Goal: Transaction & Acquisition: Subscribe to service/newsletter

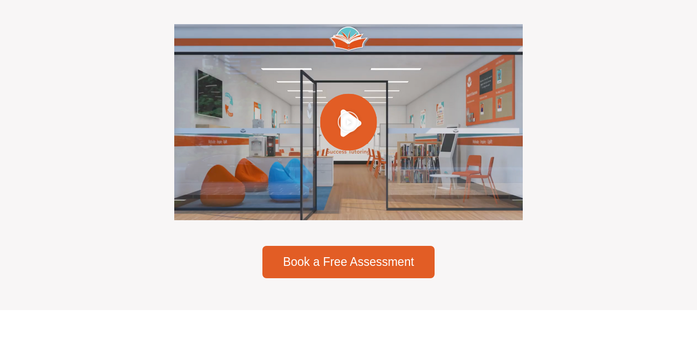
scroll to position [2986, 0]
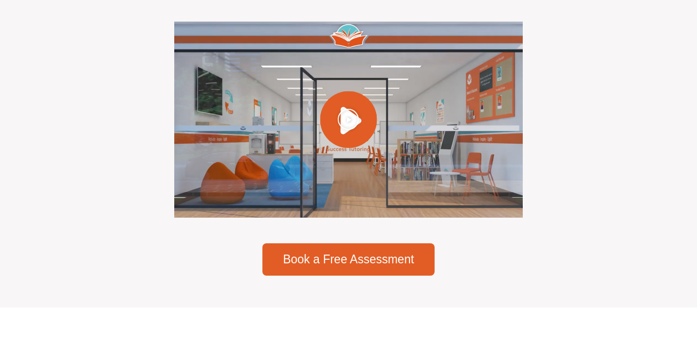
click at [256, 122] on div at bounding box center [348, 120] width 349 height 196
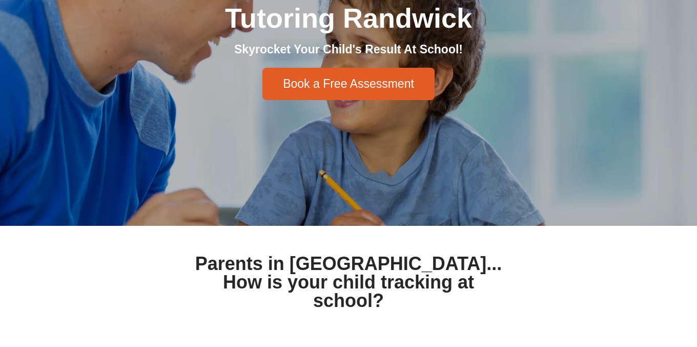
scroll to position [0, 0]
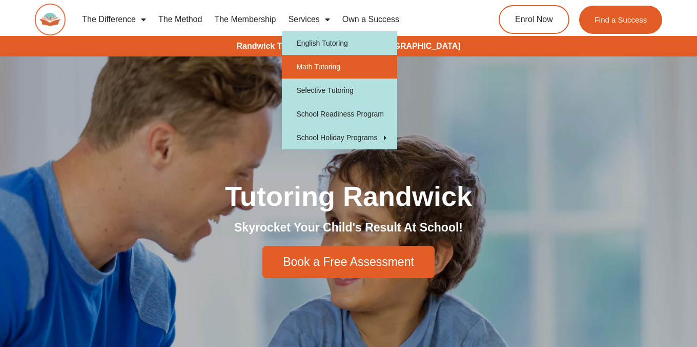
click at [335, 67] on link "Math Tutoring" at bounding box center [339, 67] width 115 height 24
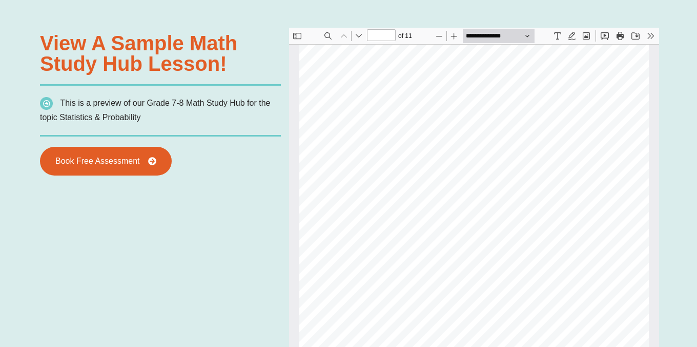
scroll to position [723, 0]
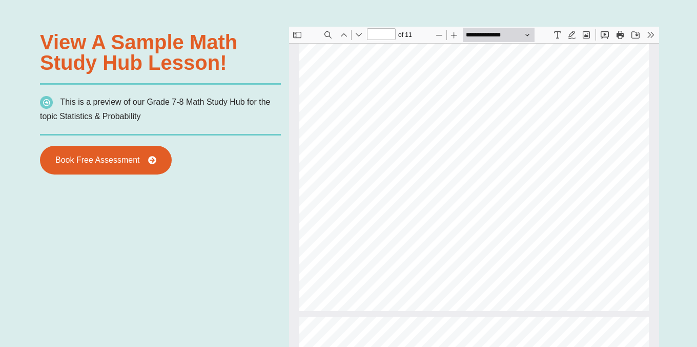
type input "*"
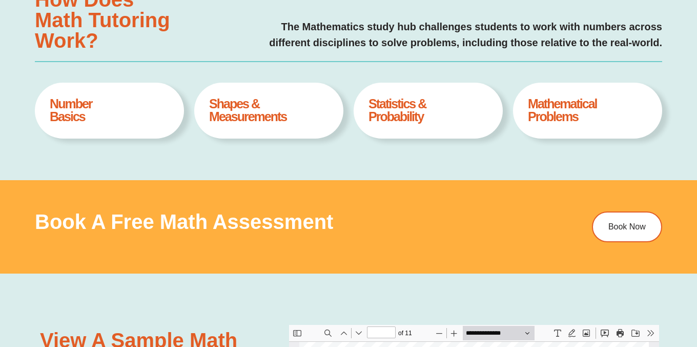
scroll to position [0, 0]
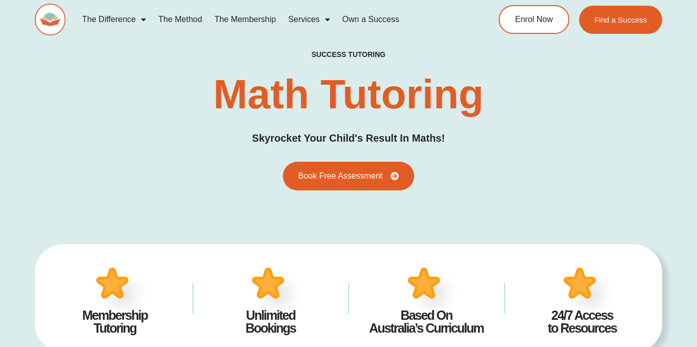
click at [246, 19] on link "The Membership" at bounding box center [245, 20] width 74 height 24
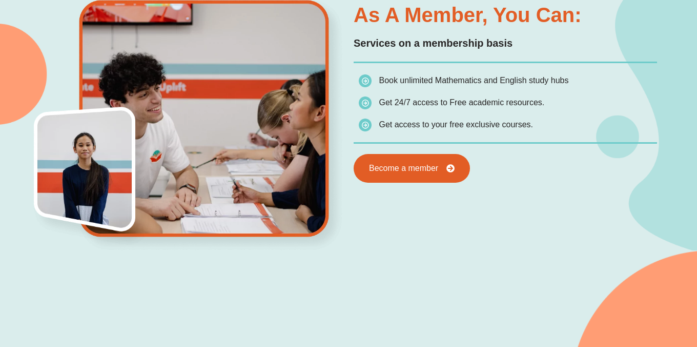
scroll to position [549, 0]
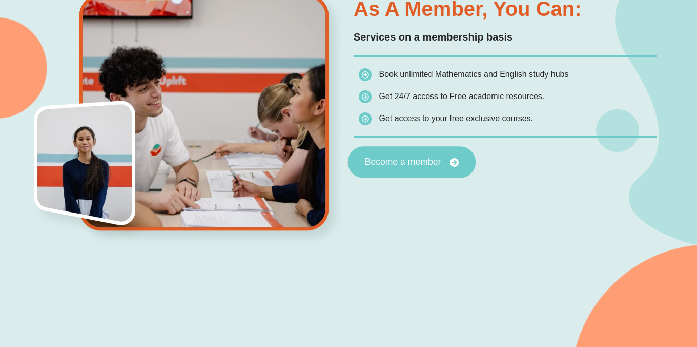
click at [412, 167] on span "Become a member" at bounding box center [403, 161] width 76 height 9
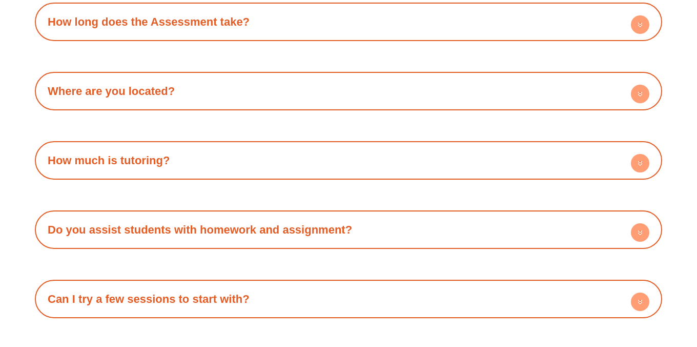
scroll to position [3002, 0]
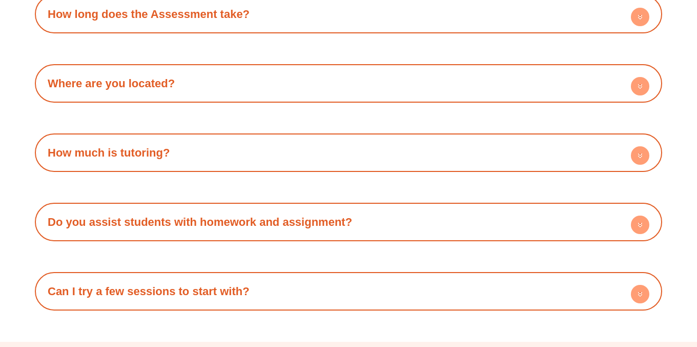
click at [426, 151] on div "How much is tutoring?" at bounding box center [348, 152] width 617 height 28
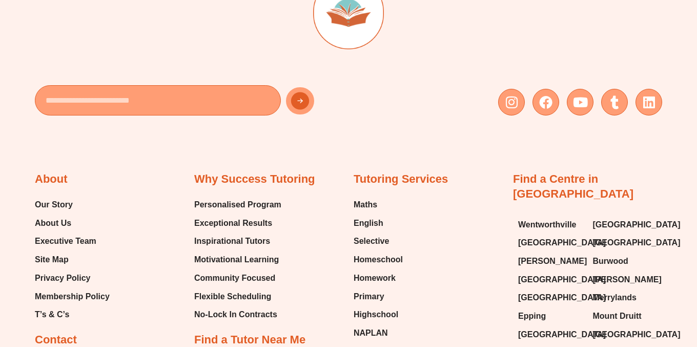
scroll to position [3460, 0]
